Goal: Task Accomplishment & Management: Manage account settings

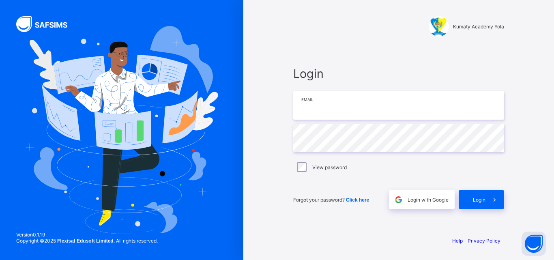
click at [428, 96] on input "email" at bounding box center [398, 105] width 211 height 28
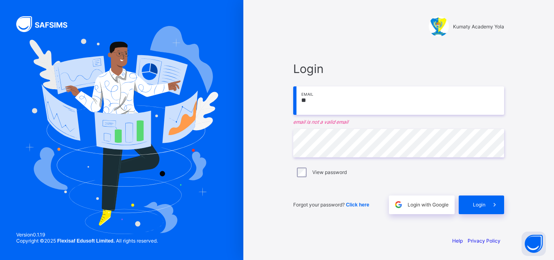
type input "**********"
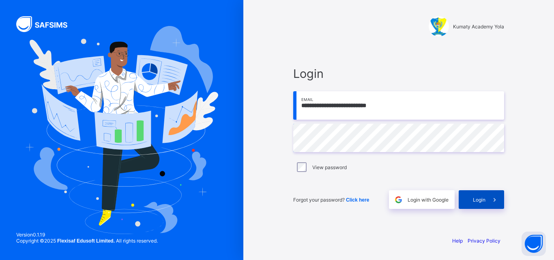
click at [478, 192] on div "Login" at bounding box center [480, 199] width 45 height 19
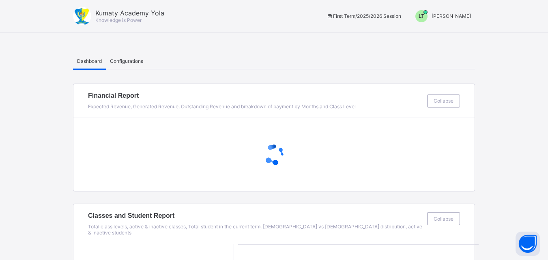
click at [427, 16] on div "LT" at bounding box center [421, 16] width 12 height 12
click at [441, 28] on ul "Switch to Admin View Logout" at bounding box center [440, 42] width 69 height 33
click at [427, 12] on div "LT" at bounding box center [421, 16] width 12 height 12
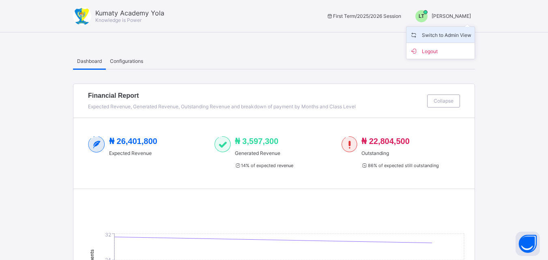
click at [443, 32] on span "Switch to Admin View" at bounding box center [440, 34] width 62 height 9
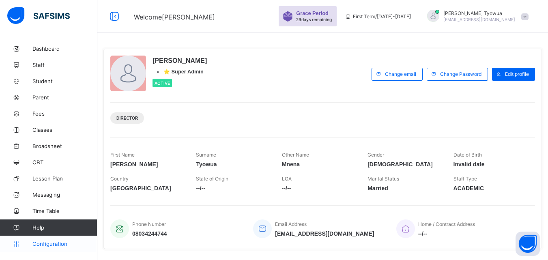
click at [50, 243] on span "Configuration" at bounding box center [64, 243] width 64 height 6
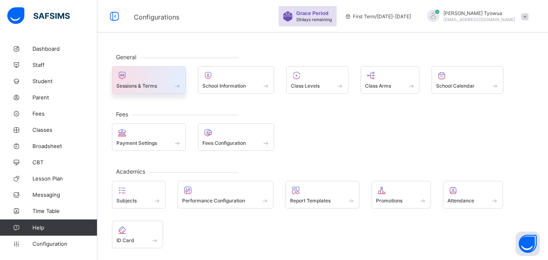
click at [139, 85] on span "Sessions & Terms" at bounding box center [136, 86] width 41 height 6
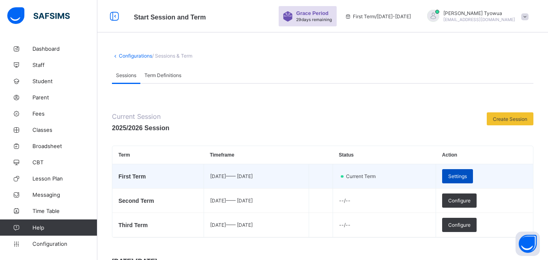
click at [466, 174] on span "Settings" at bounding box center [457, 176] width 19 height 6
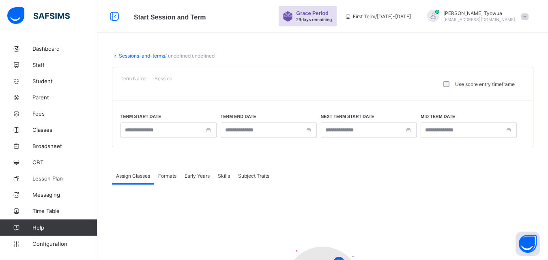
type input "**********"
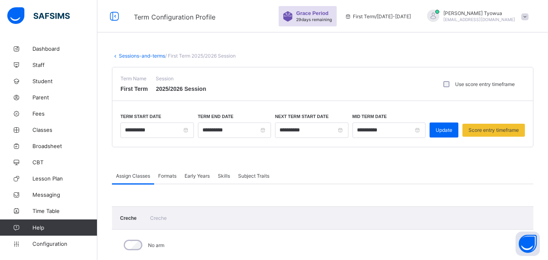
click at [169, 177] on span "Formats" at bounding box center [167, 176] width 18 height 6
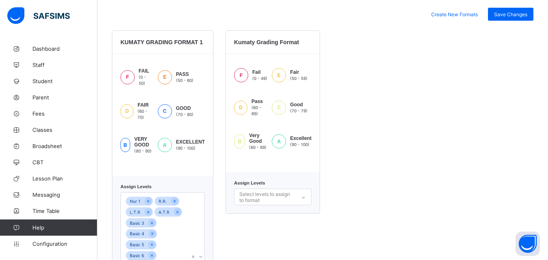
scroll to position [231, 0]
